Goal: Information Seeking & Learning: Find specific fact

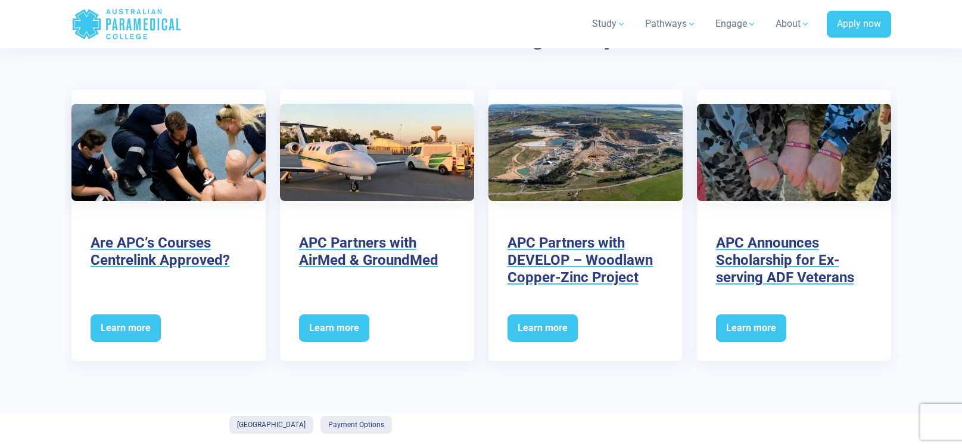
scroll to position [1874, 0]
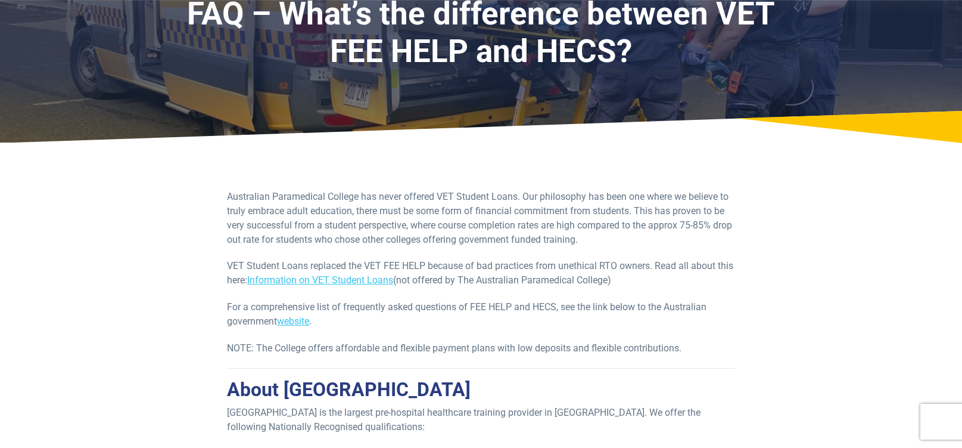
scroll to position [103, 0]
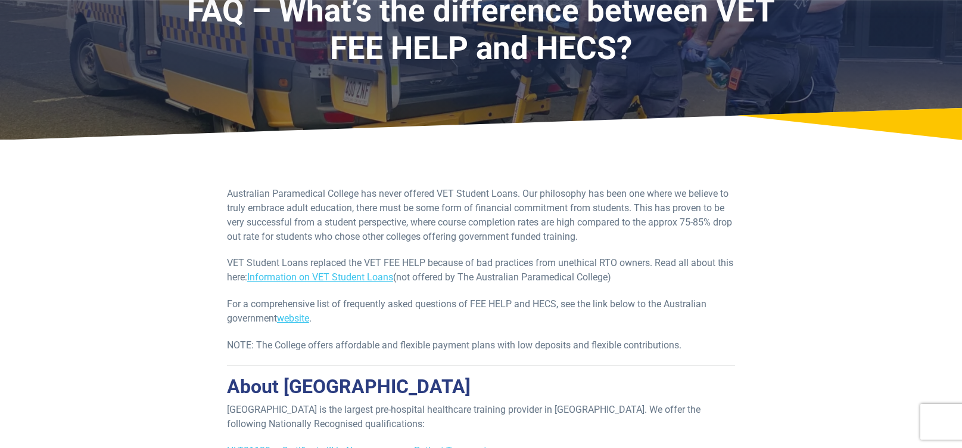
click at [547, 267] on p "VET Student Loans replaced the VET FEE HELP because of bad practices from uneth…" at bounding box center [481, 270] width 508 height 29
click at [592, 292] on div "Australian Paramedical College has never offered VET Student Loans. Our philoso…" at bounding box center [481, 370] width 508 height 366
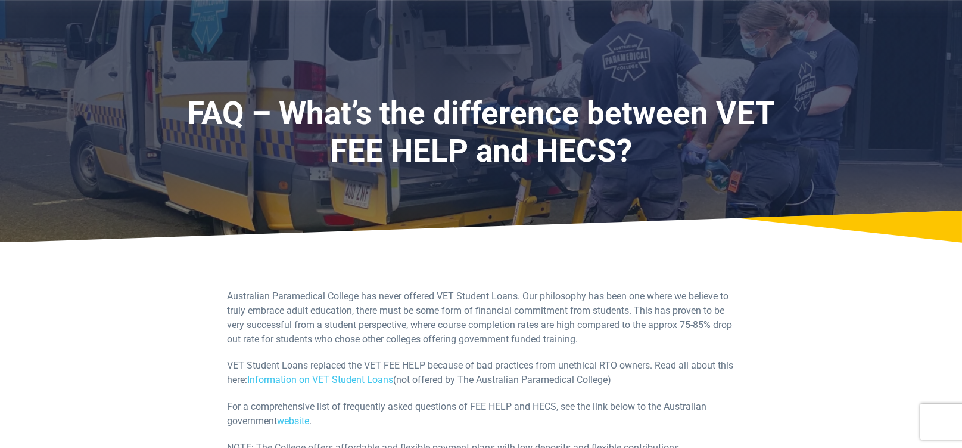
scroll to position [0, 0]
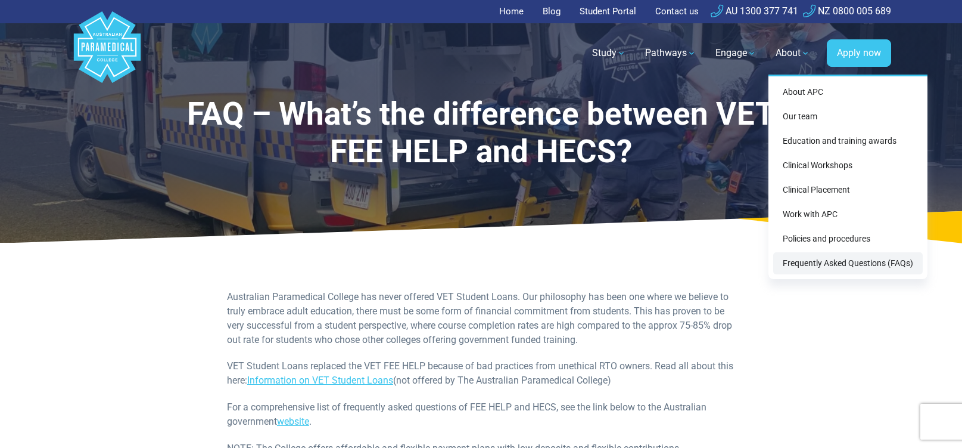
click at [816, 266] on link "Frequently Asked Questions (FAQs)" at bounding box center [848, 263] width 150 height 22
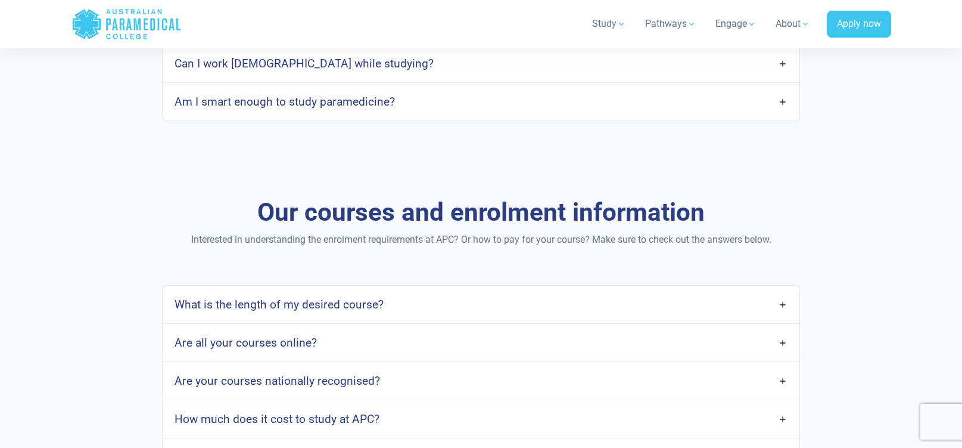
scroll to position [1006, 0]
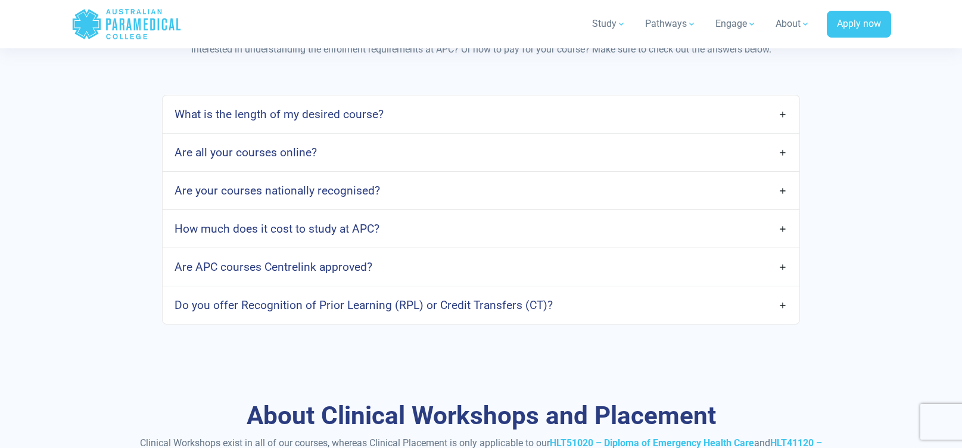
click at [391, 267] on link "Are APC courses Centrelink approved?" at bounding box center [481, 267] width 636 height 28
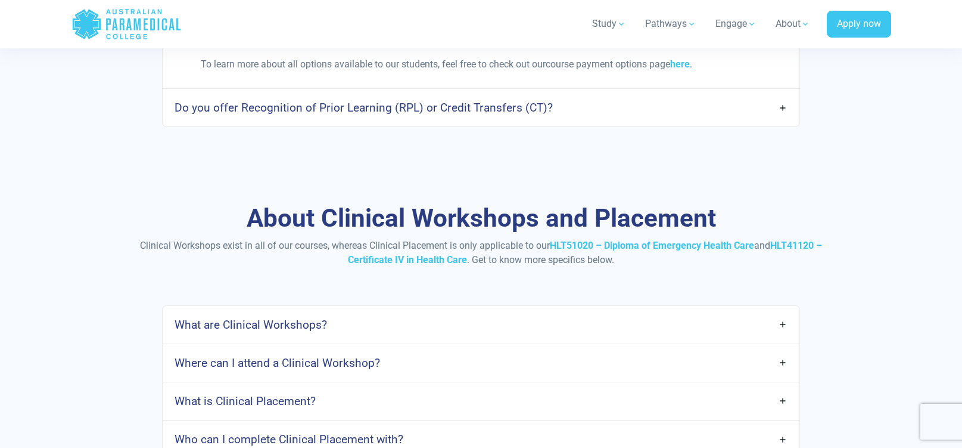
scroll to position [1453, 0]
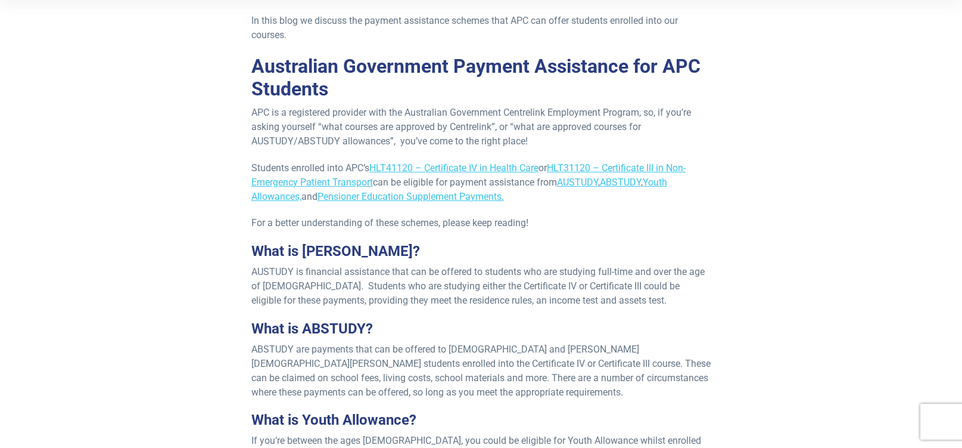
scroll to position [322, 0]
